Goal: Check status

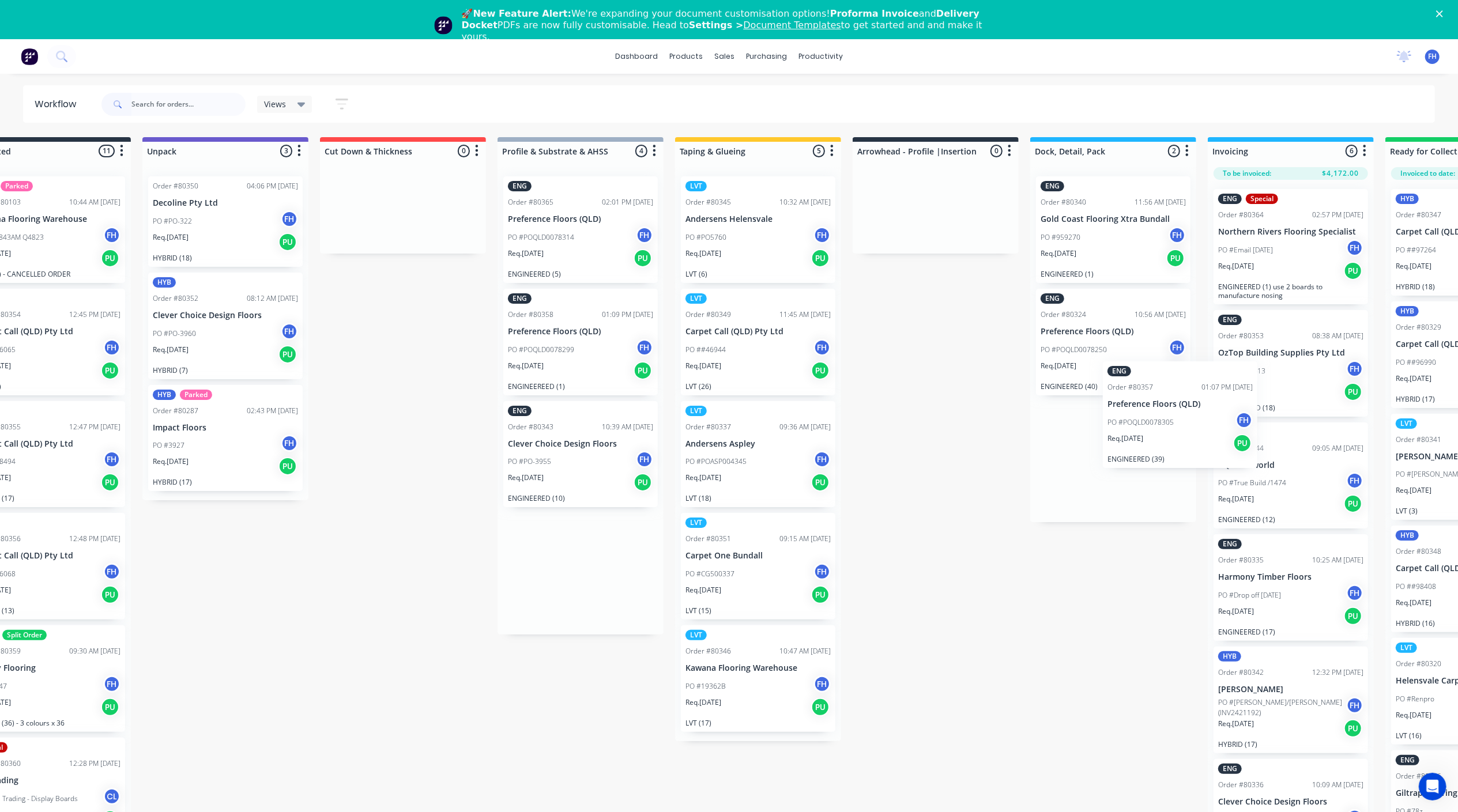
scroll to position [0, 63]
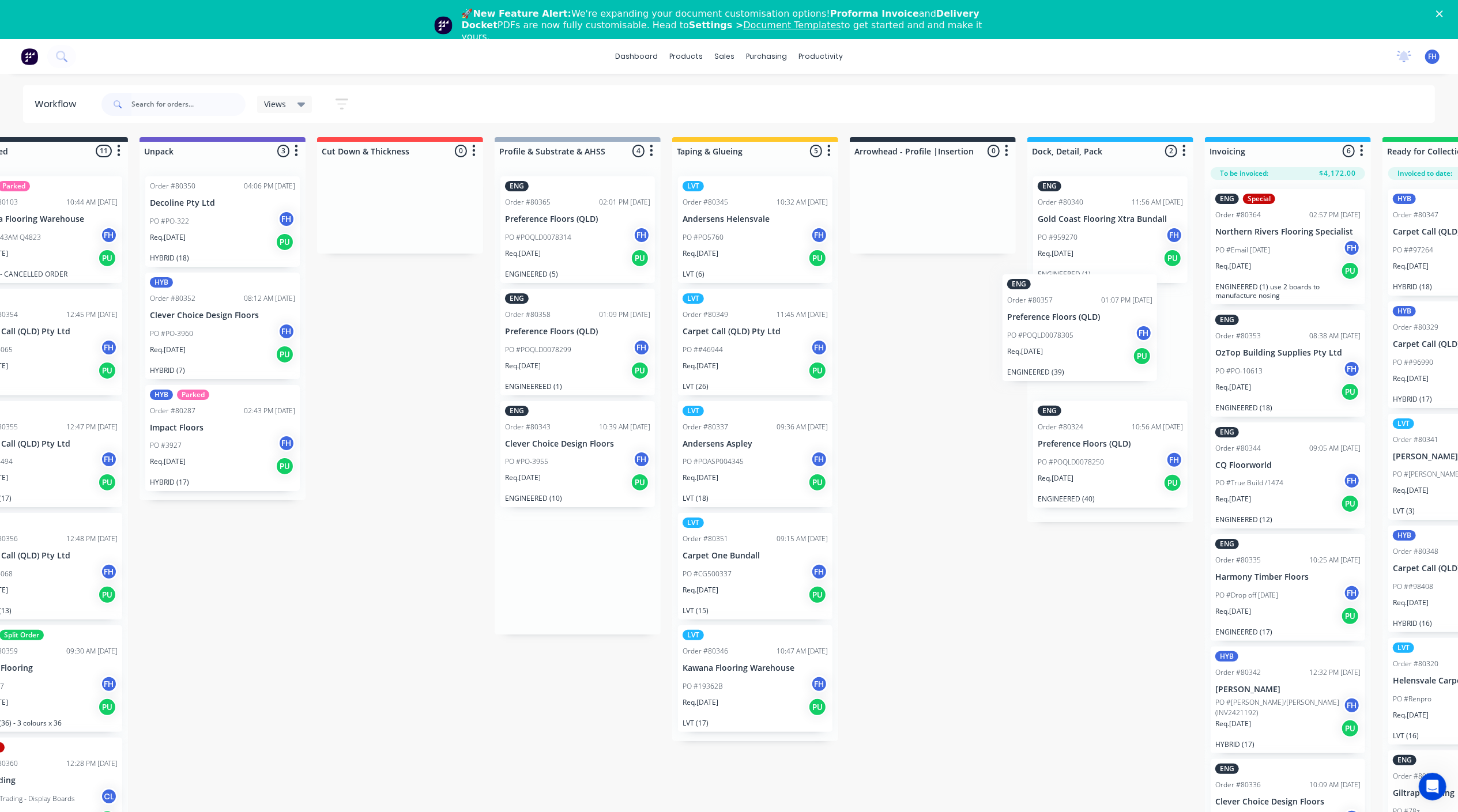
drag, startPoint x: 630, startPoint y: 205, endPoint x: 1079, endPoint y: 307, distance: 460.4
click at [1079, 307] on div "Submitted 11 Summaries Total order value Invoiced to date To be invoiced LVT Pa…" at bounding box center [973, 495] width 2090 height 716
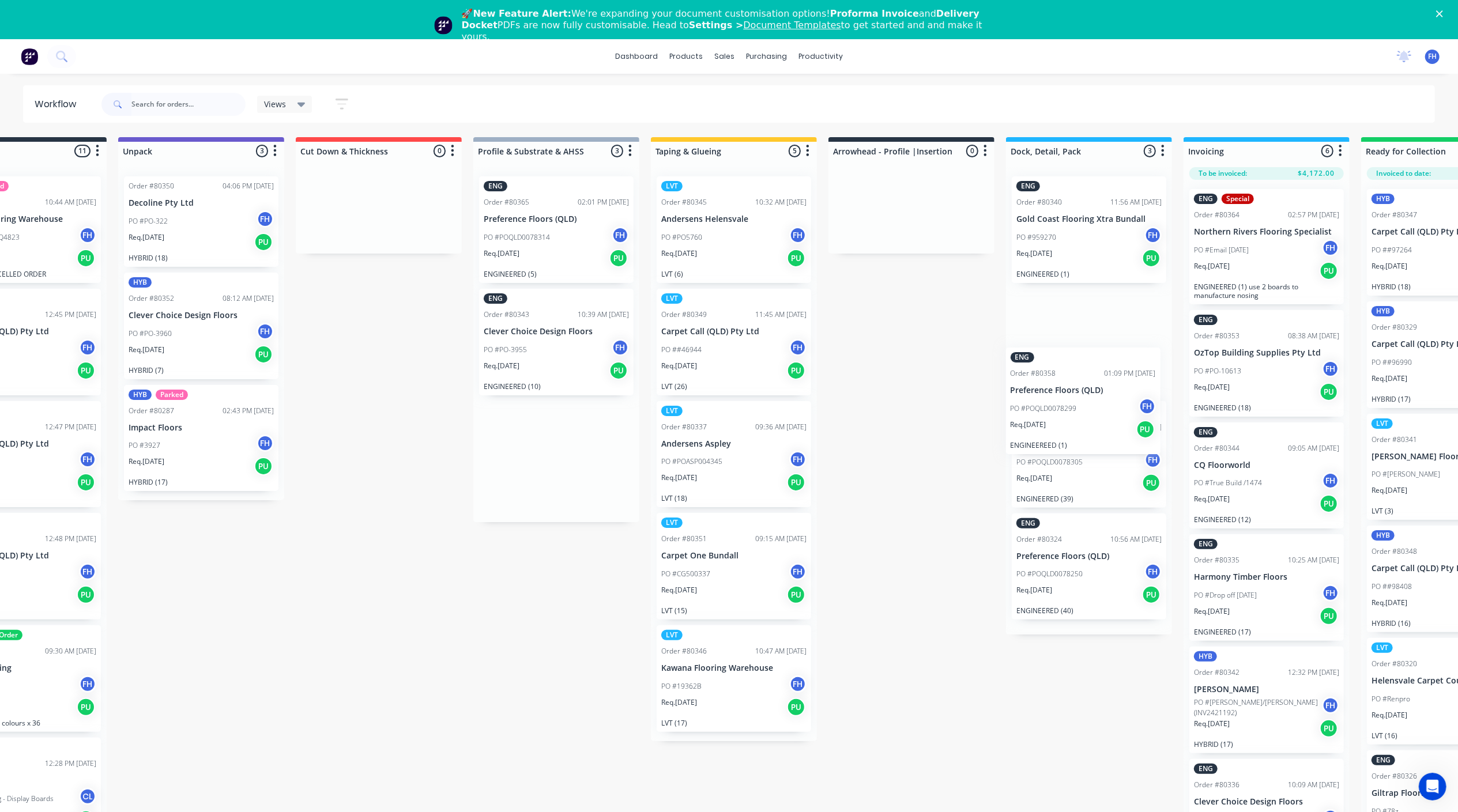
scroll to position [0, 87]
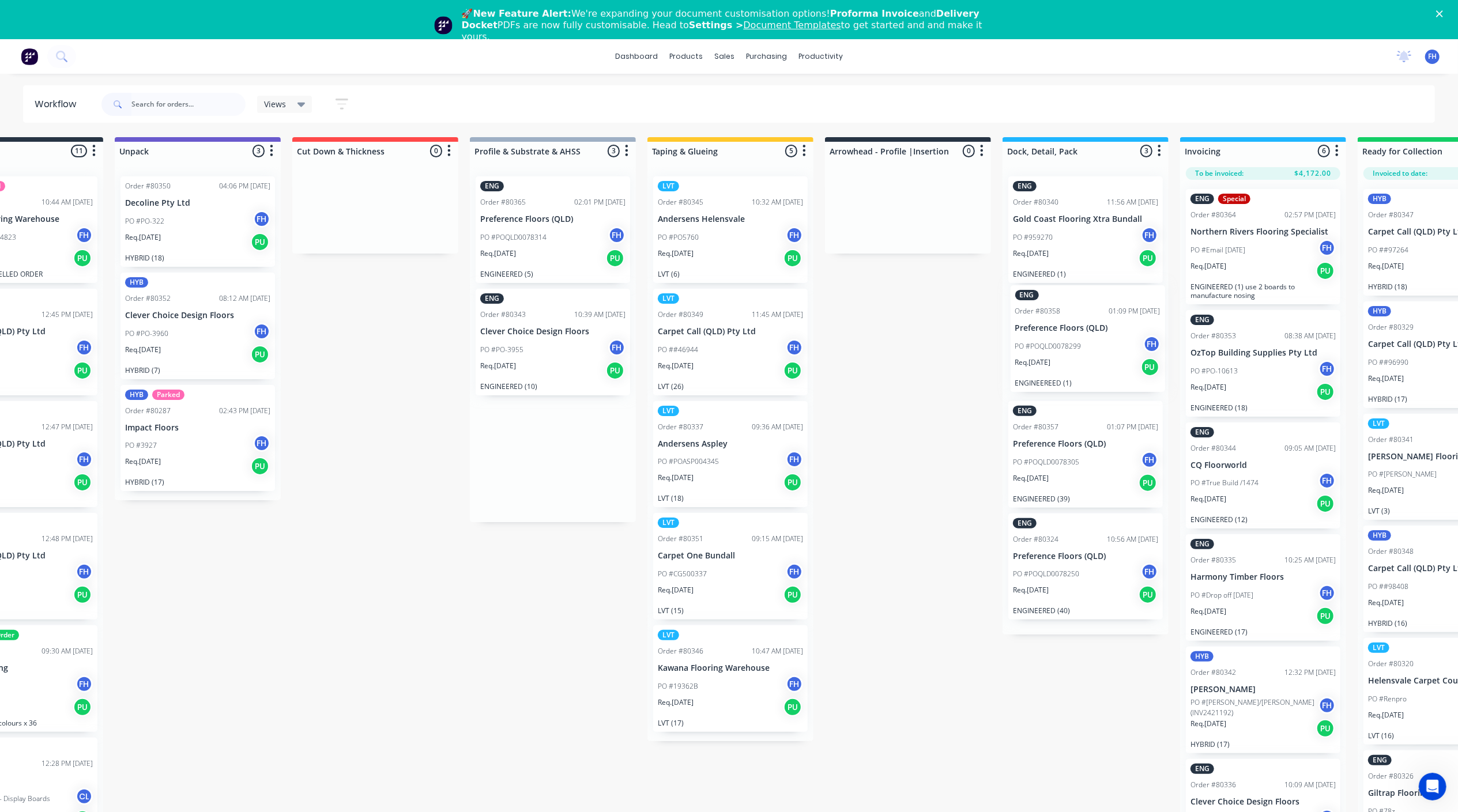
drag, startPoint x: 573, startPoint y: 317, endPoint x: 1086, endPoint y: 314, distance: 513.0
click at [1086, 314] on div "Submitted 11 Summaries Total order value Invoiced to date To be invoiced LVT Pa…" at bounding box center [949, 495] width 2090 height 716
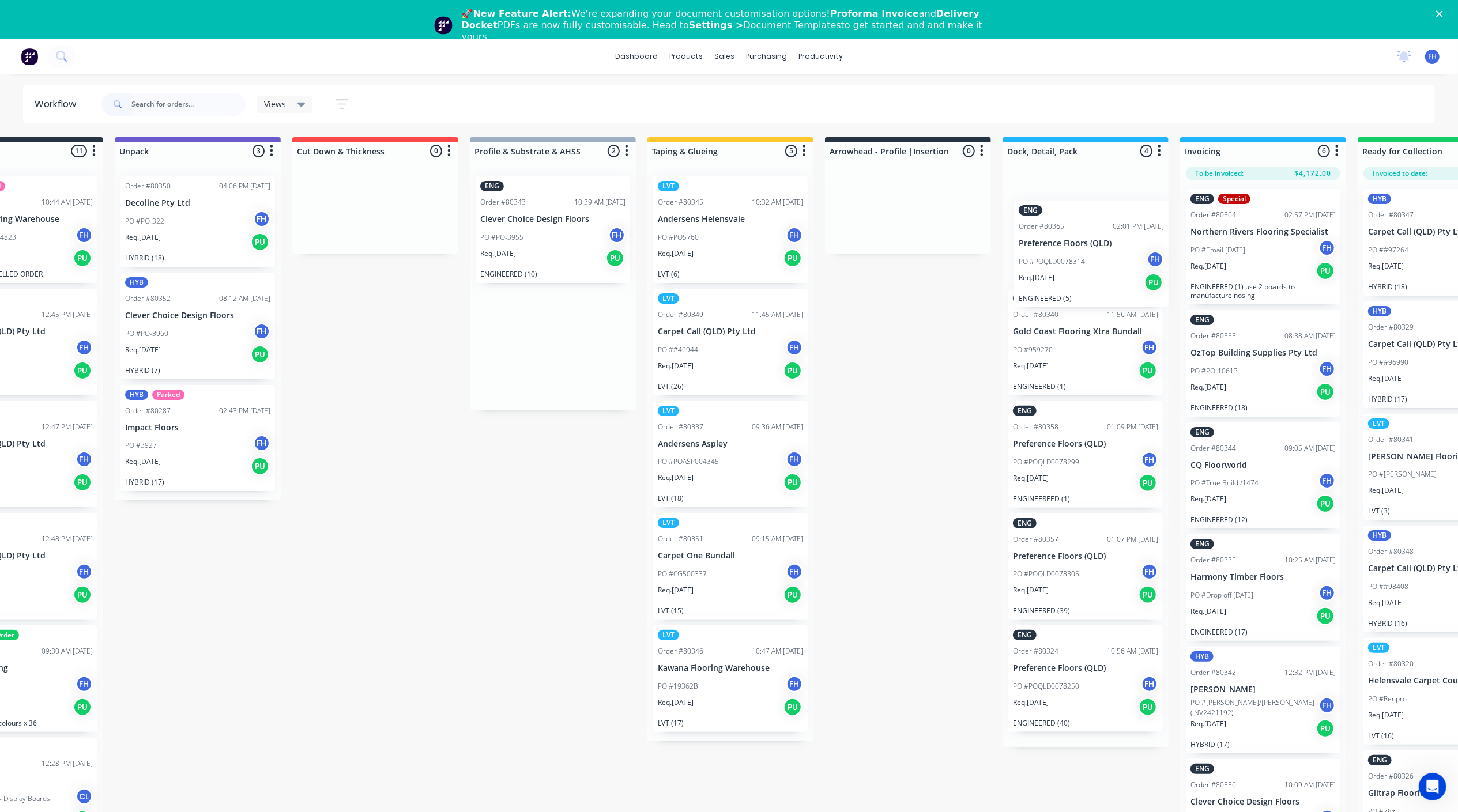
drag, startPoint x: 515, startPoint y: 208, endPoint x: 1064, endPoint y: 246, distance: 550.3
click at [1064, 246] on div "Submitted 11 Summaries Total order value Invoiced to date To be invoiced LVT Pa…" at bounding box center [949, 495] width 2090 height 716
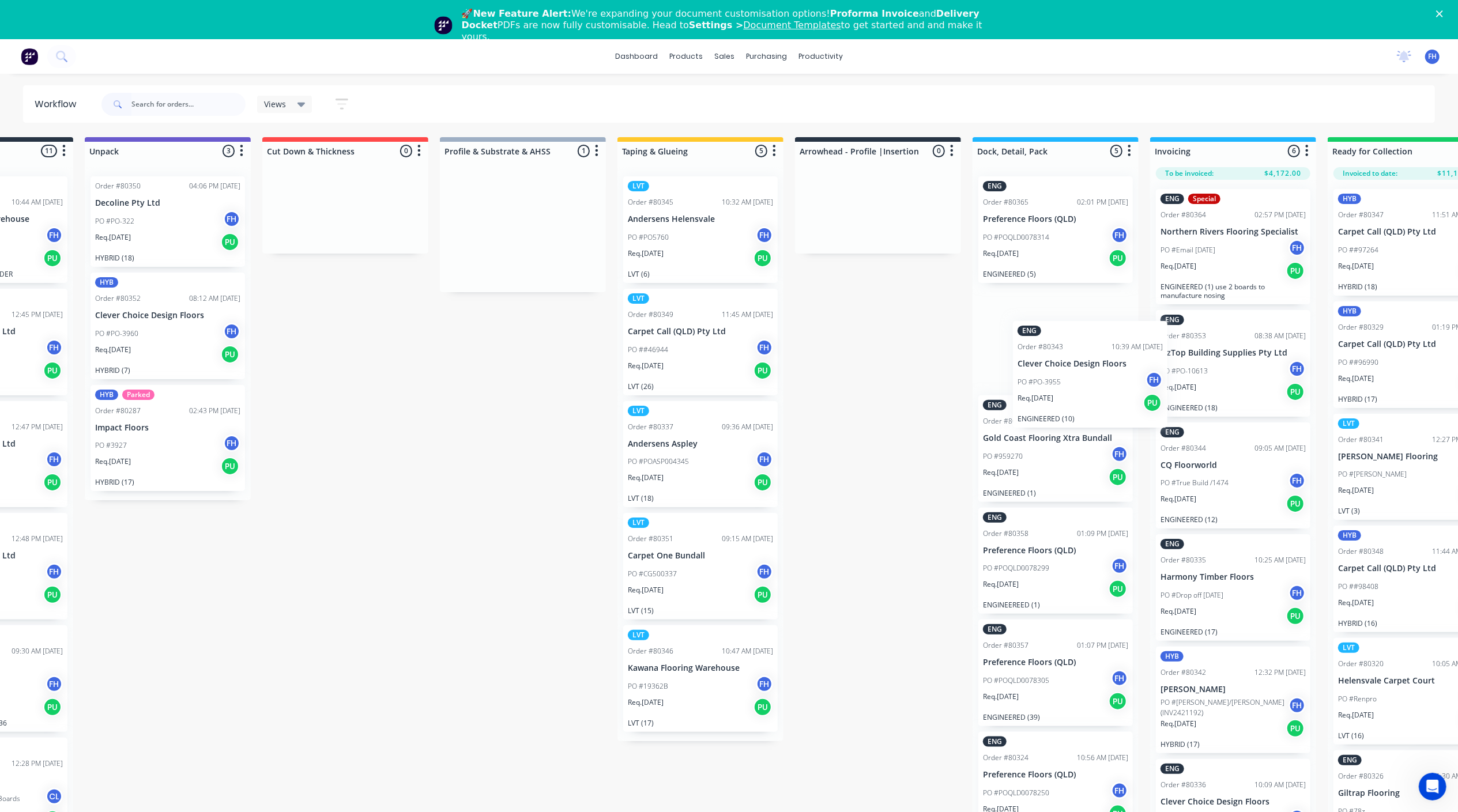
scroll to position [0, 121]
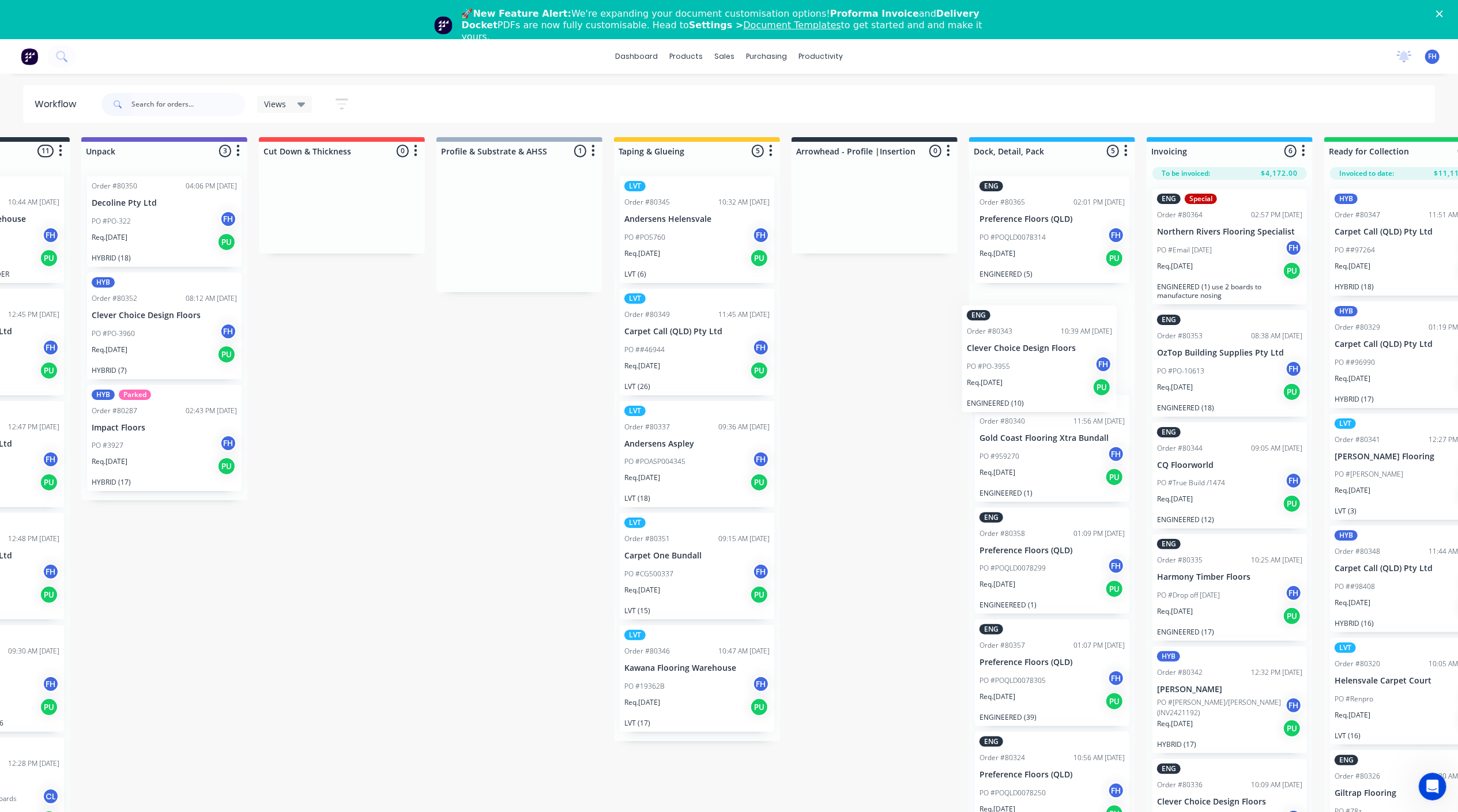
drag, startPoint x: 526, startPoint y: 201, endPoint x: 1016, endPoint y: 330, distance: 506.7
click at [1016, 330] on div "Submitted 11 Summaries Total order value Invoiced to date To be invoiced LVT Pa…" at bounding box center [914, 495] width 2090 height 716
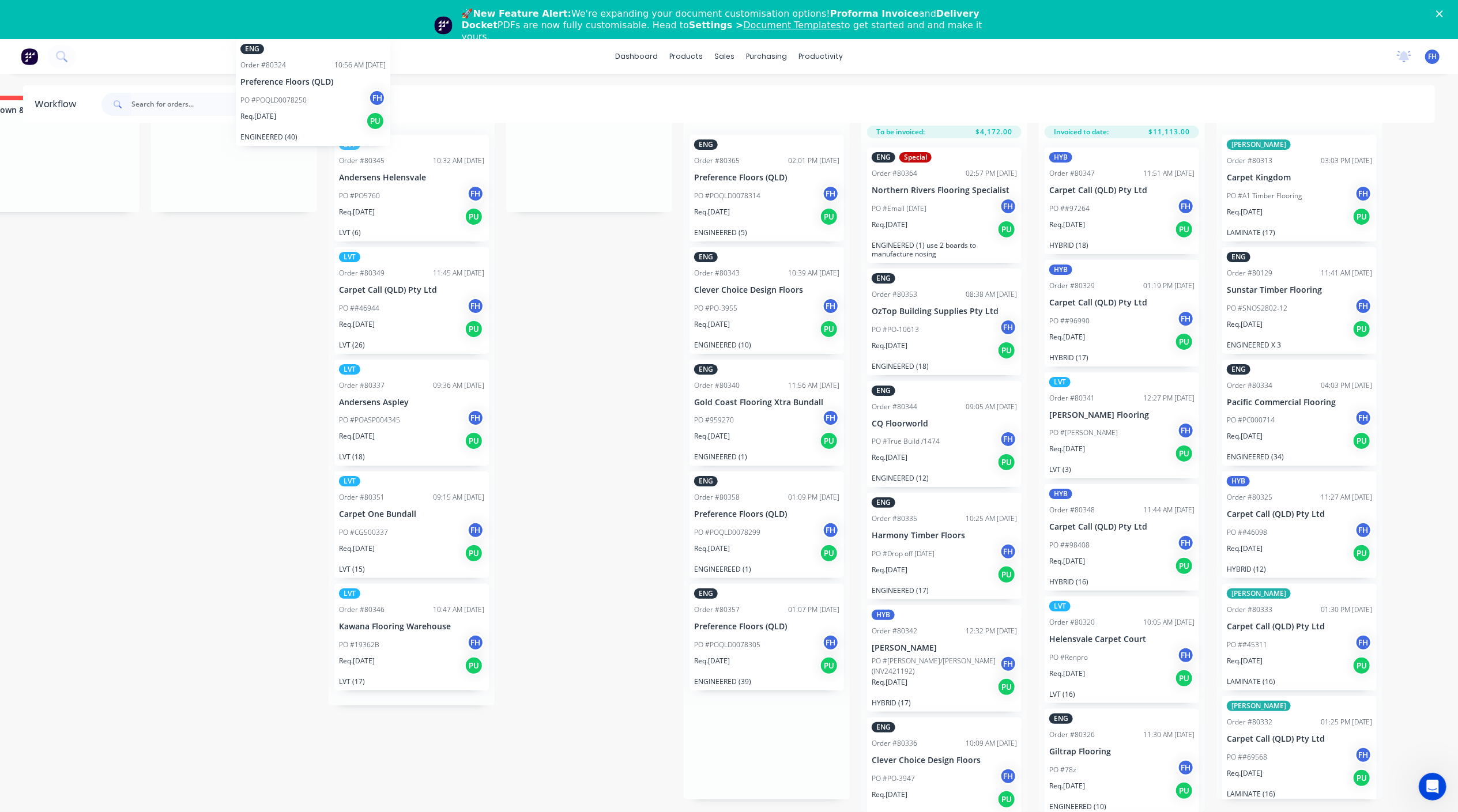
scroll to position [0, 397]
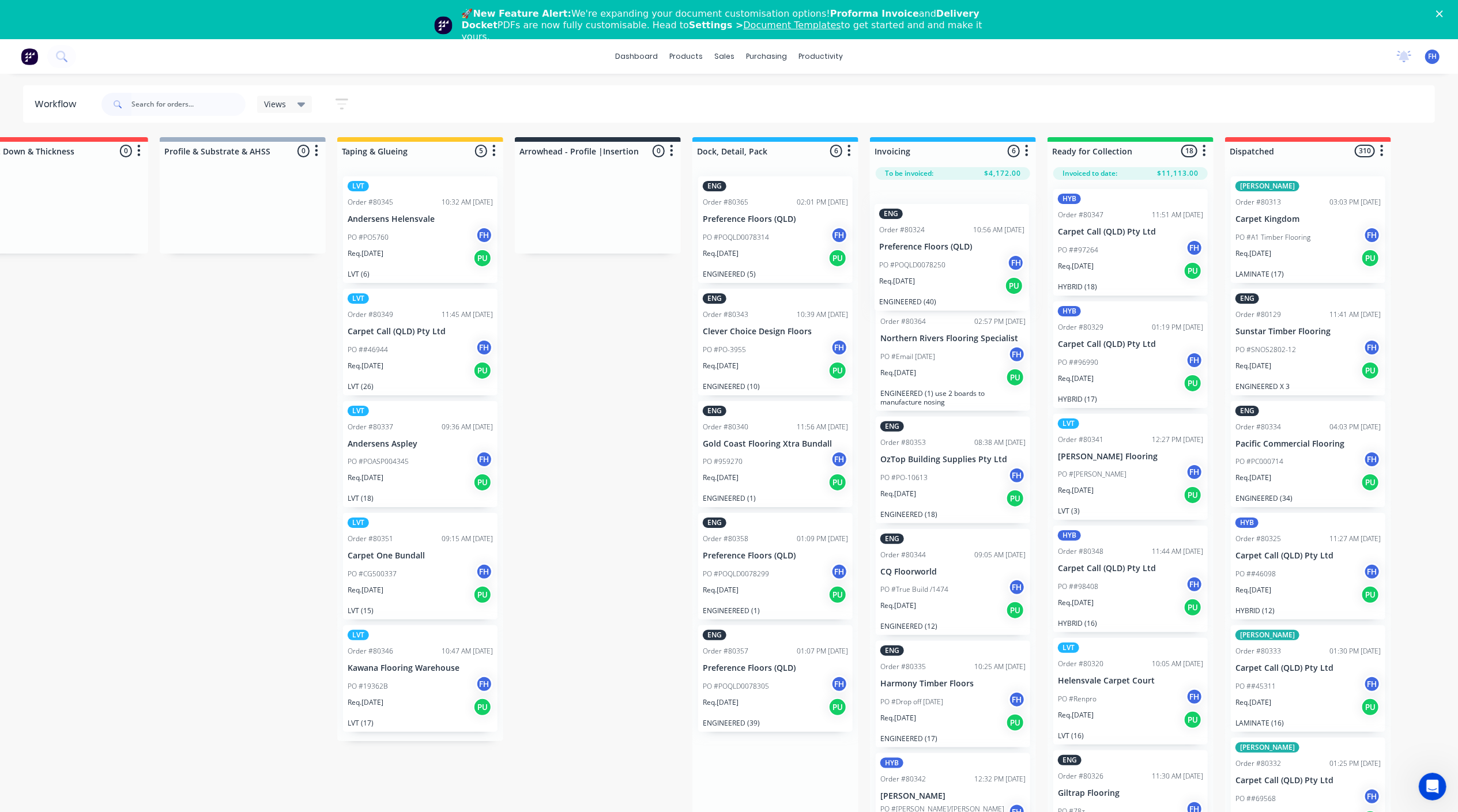
drag, startPoint x: 1022, startPoint y: 710, endPoint x: 929, endPoint y: 231, distance: 487.9
click at [929, 231] on div "Submitted 11 Summaries Total order value Invoiced to date To be invoiced LVT Pa…" at bounding box center [638, 495] width 2090 height 716
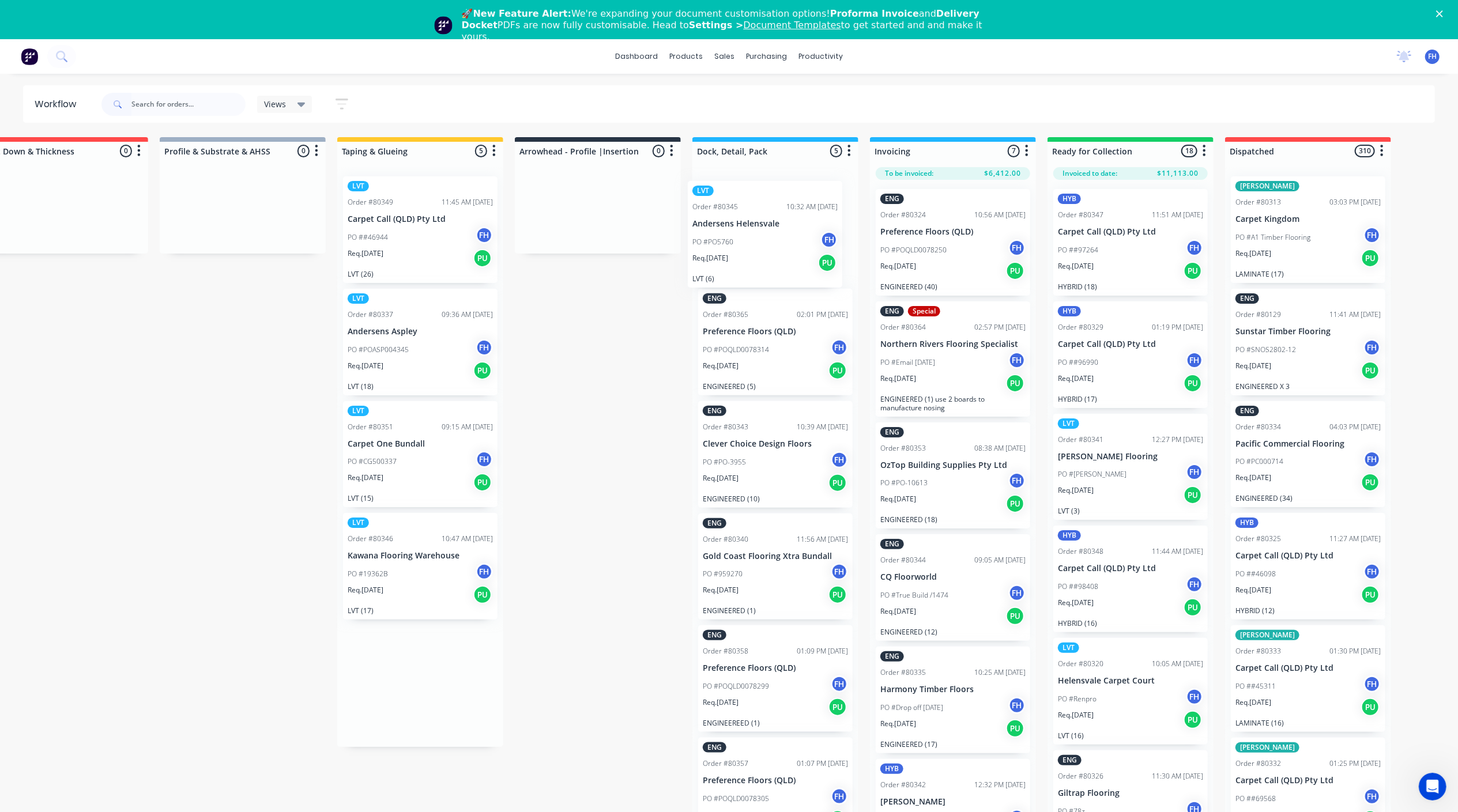
drag, startPoint x: 400, startPoint y: 225, endPoint x: 749, endPoint y: 230, distance: 349.0
click at [749, 230] on div "Submitted 11 Summaries Total order value Invoiced to date To be invoiced LVT Pa…" at bounding box center [638, 495] width 2090 height 716
drag, startPoint x: 404, startPoint y: 248, endPoint x: 775, endPoint y: 254, distance: 371.0
click at [775, 254] on div "Submitted 11 Summaries Total order value Invoiced to date To be invoiced LVT Pa…" at bounding box center [638, 495] width 2090 height 716
drag, startPoint x: 317, startPoint y: 208, endPoint x: 323, endPoint y: 204, distance: 7.2
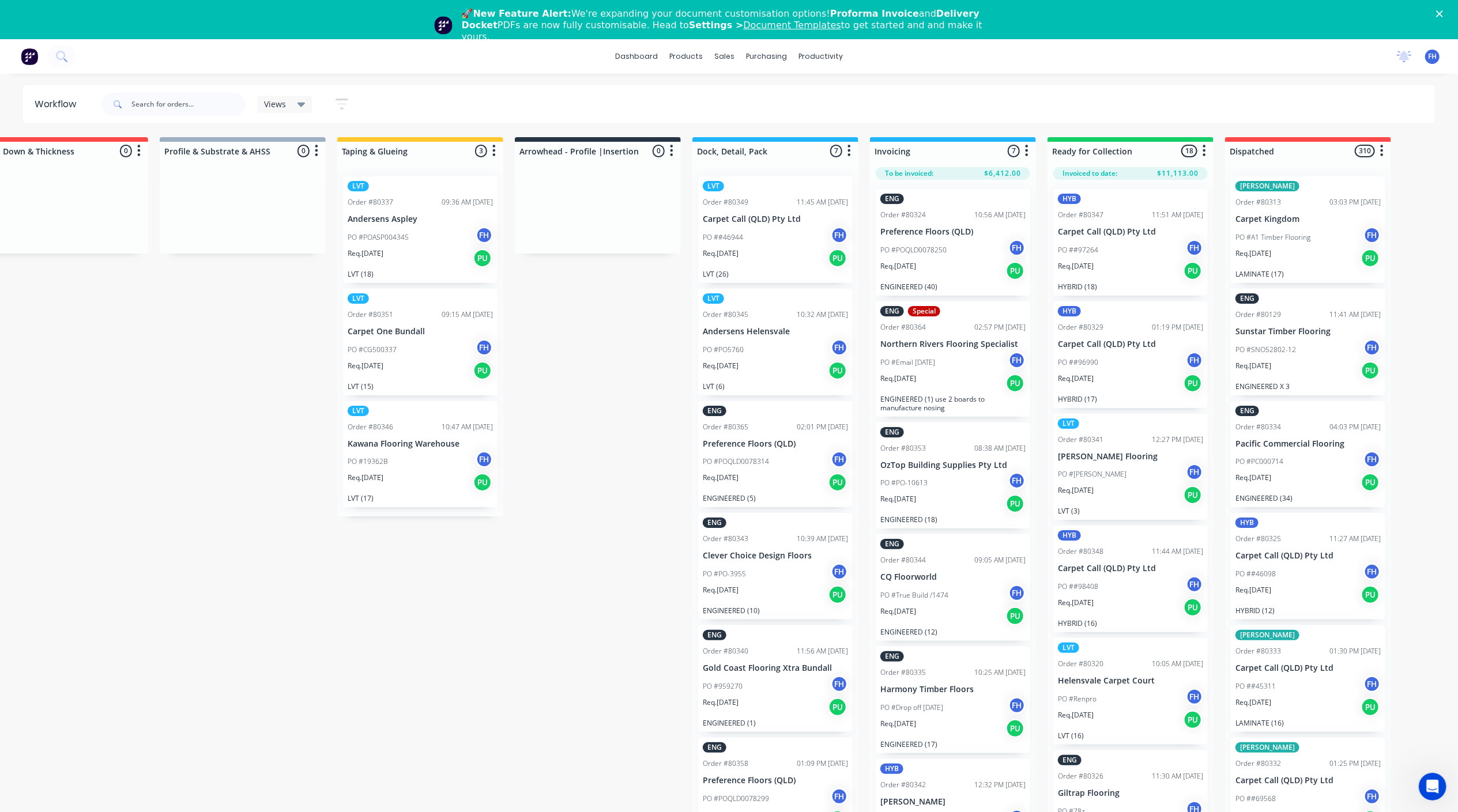
click at [323, 204] on div at bounding box center [242, 210] width 166 height 86
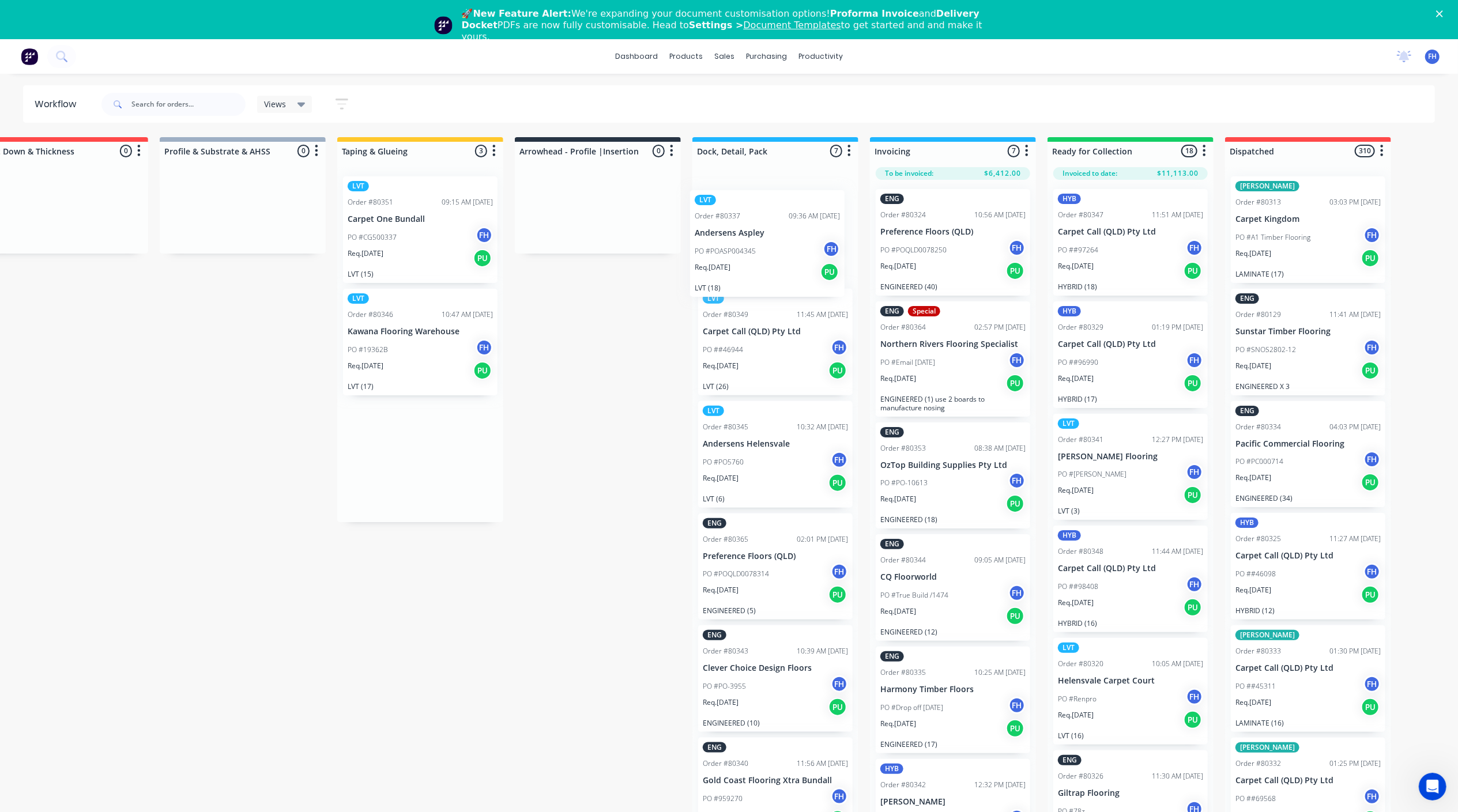
drag, startPoint x: 362, startPoint y: 199, endPoint x: 720, endPoint y: 214, distance: 358.3
click at [720, 214] on div "Submitted 11 Summaries Total order value Invoiced to date To be invoiced LVT Pa…" at bounding box center [638, 495] width 2090 height 716
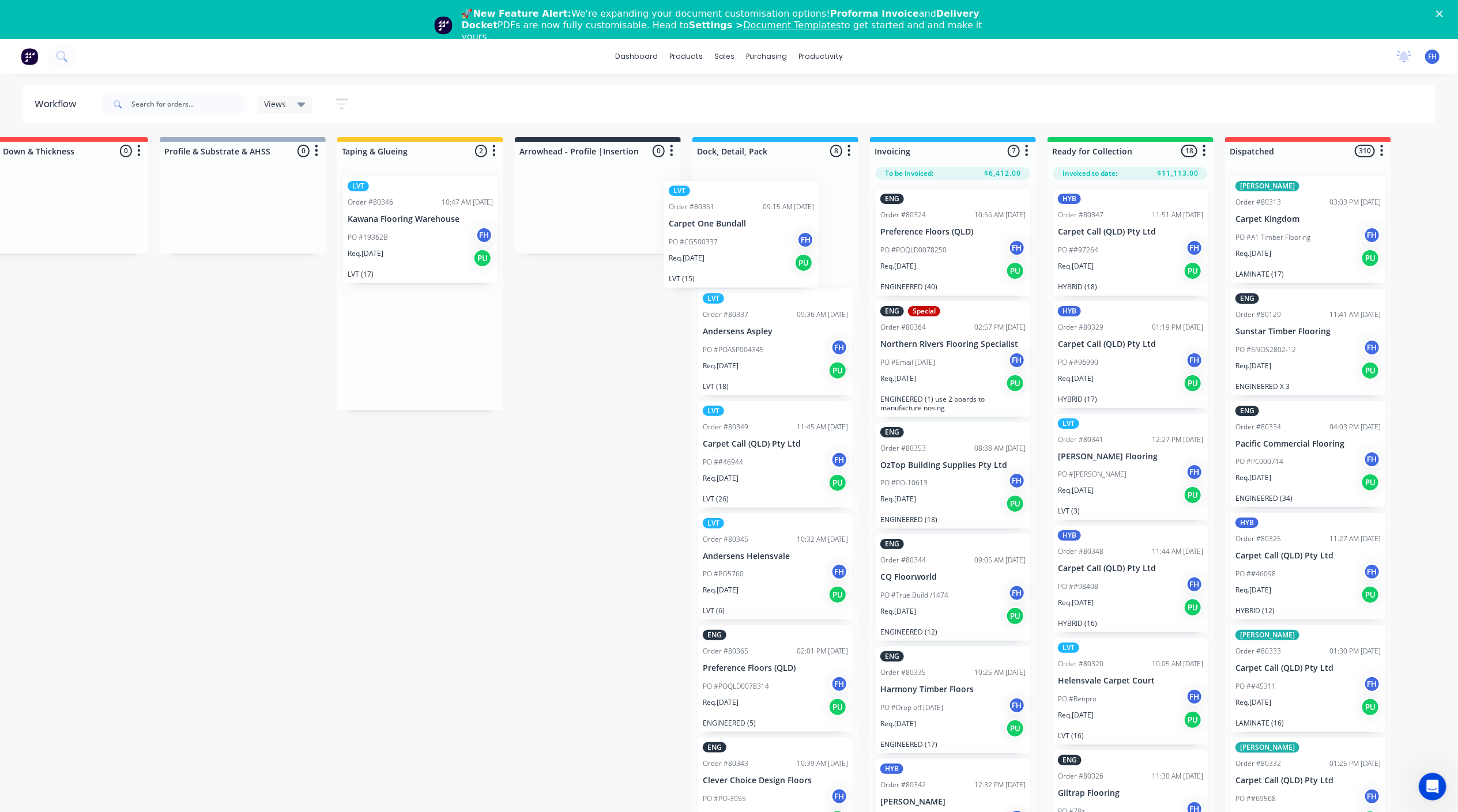
drag, startPoint x: 395, startPoint y: 231, endPoint x: 719, endPoint y: 235, distance: 324.0
click at [719, 235] on div "Submitted 11 Summaries Total order value Invoiced to date To be invoiced LVT Pa…" at bounding box center [638, 495] width 2090 height 716
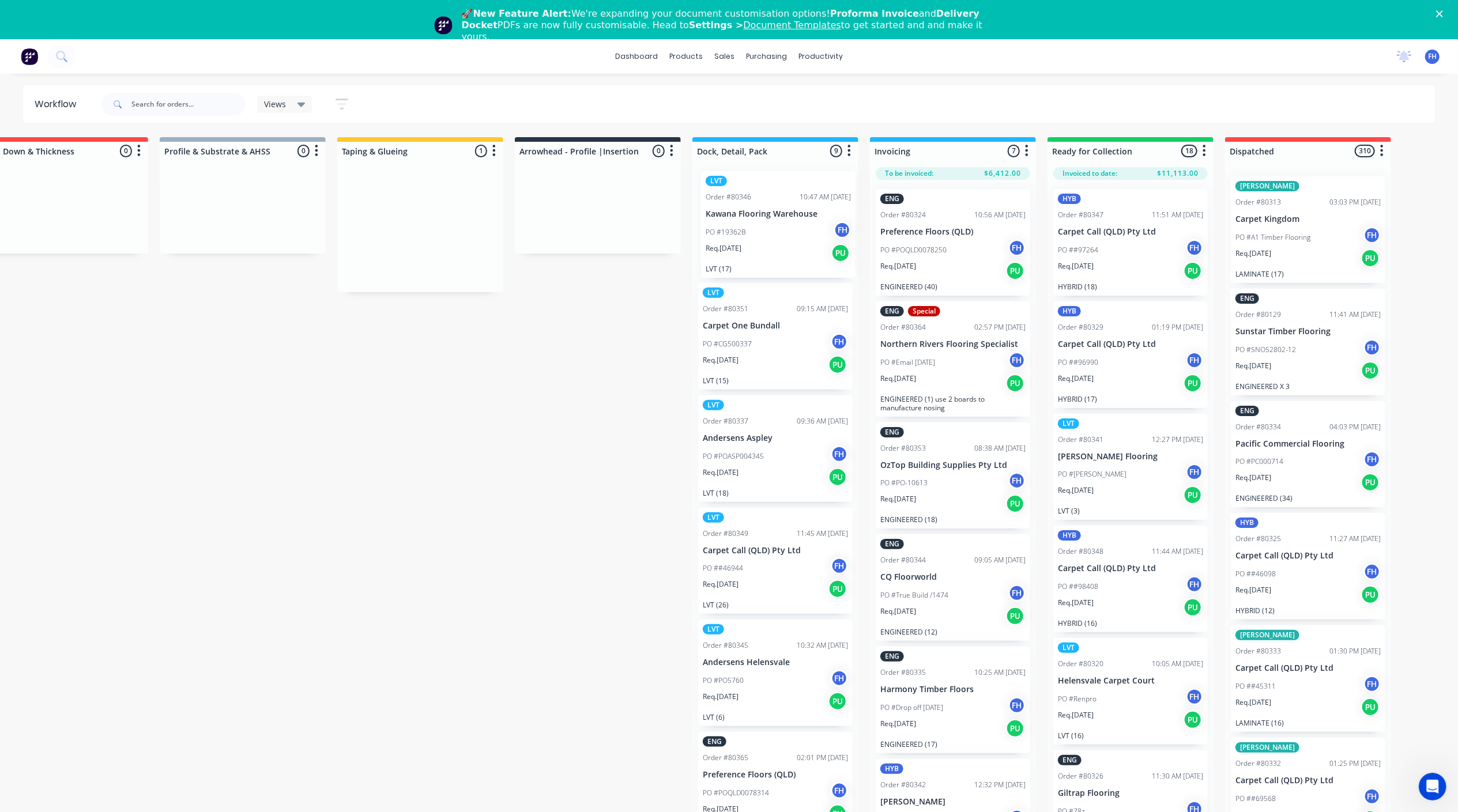
drag, startPoint x: 425, startPoint y: 245, endPoint x: 787, endPoint y: 238, distance: 362.1
click at [787, 238] on div "Submitted 11 Summaries Total order value Invoiced to date To be invoiced LVT Pa…" at bounding box center [638, 495] width 2090 height 716
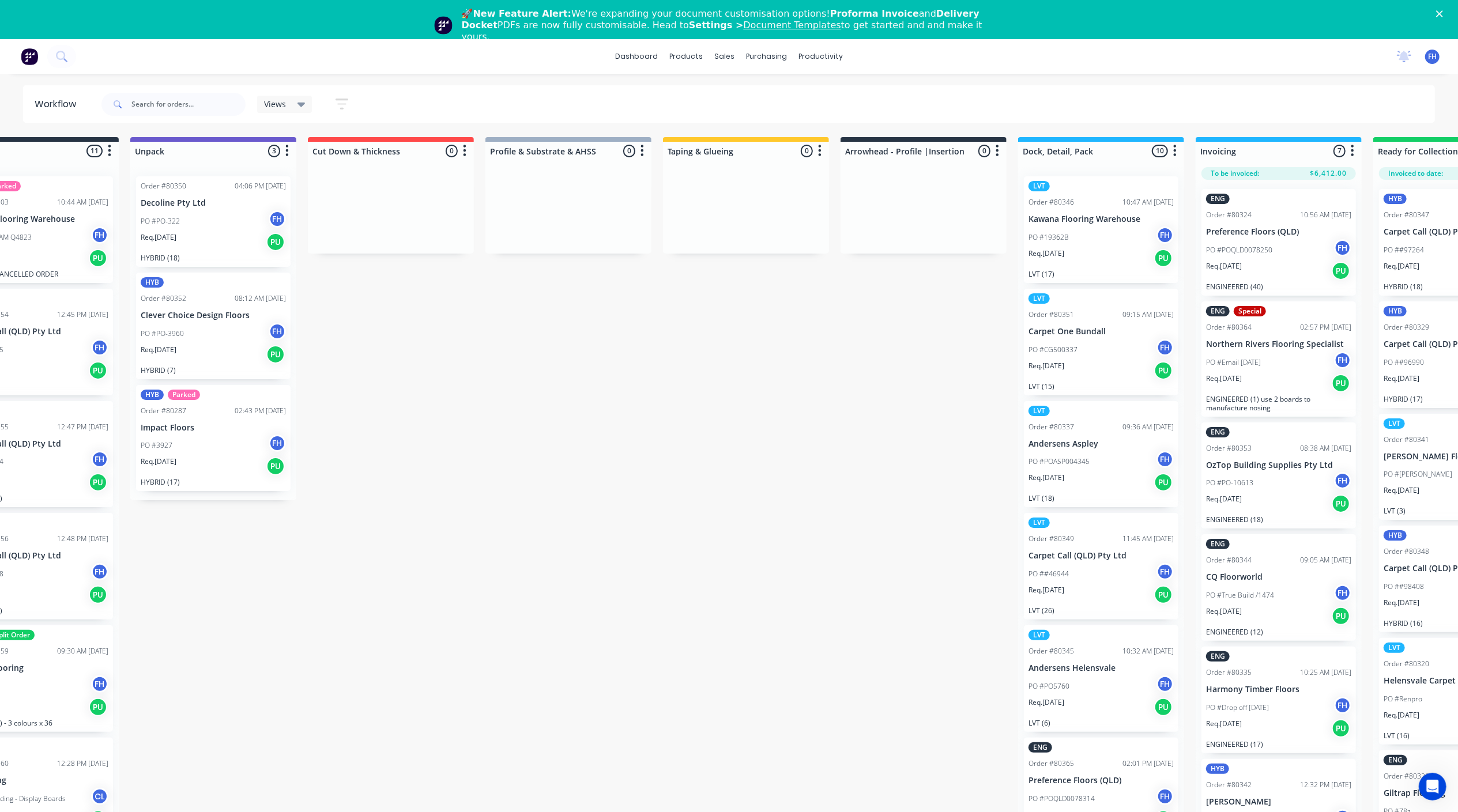
scroll to position [0, 0]
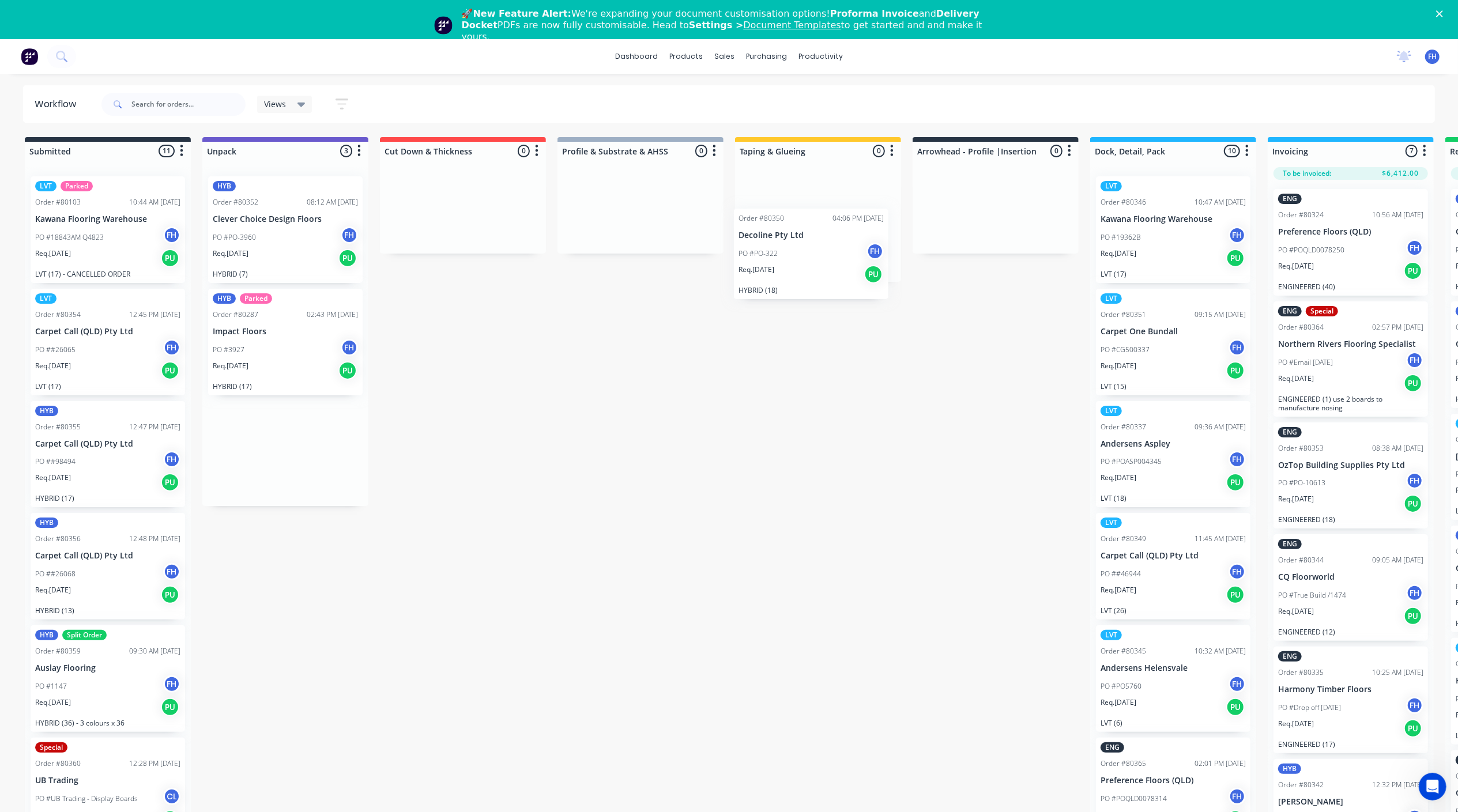
drag, startPoint x: 264, startPoint y: 194, endPoint x: 791, endPoint y: 231, distance: 528.3
click at [791, 231] on div "Submitted 11 Summaries Total order value Invoiced to date To be invoiced LVT Pa…" at bounding box center [1036, 495] width 2090 height 716
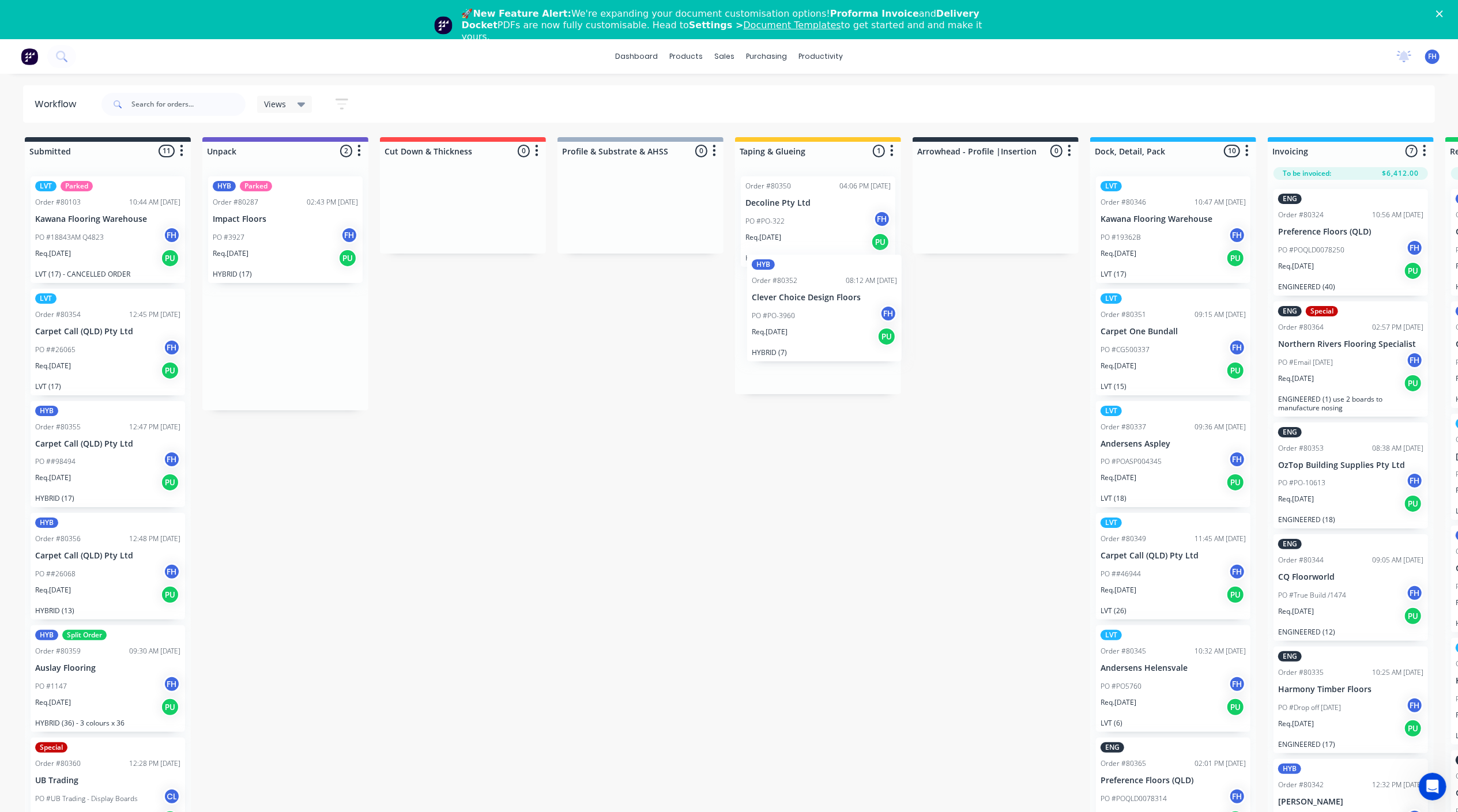
drag, startPoint x: 256, startPoint y: 227, endPoint x: 799, endPoint y: 304, distance: 548.4
click at [799, 304] on div "Submitted 11 Summaries Total order value Invoiced to date To be invoiced LVT Pa…" at bounding box center [1036, 495] width 2090 height 716
